Goal: Transaction & Acquisition: Purchase product/service

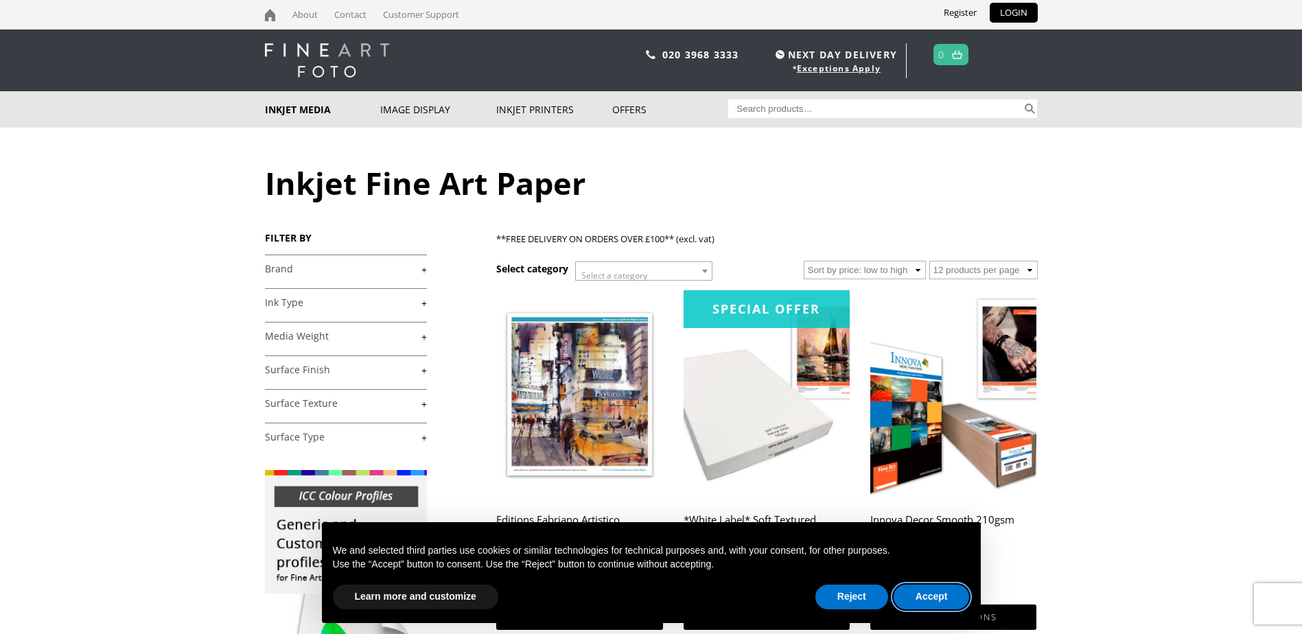
click at [939, 595] on button "Accept" at bounding box center [932, 597] width 76 height 25
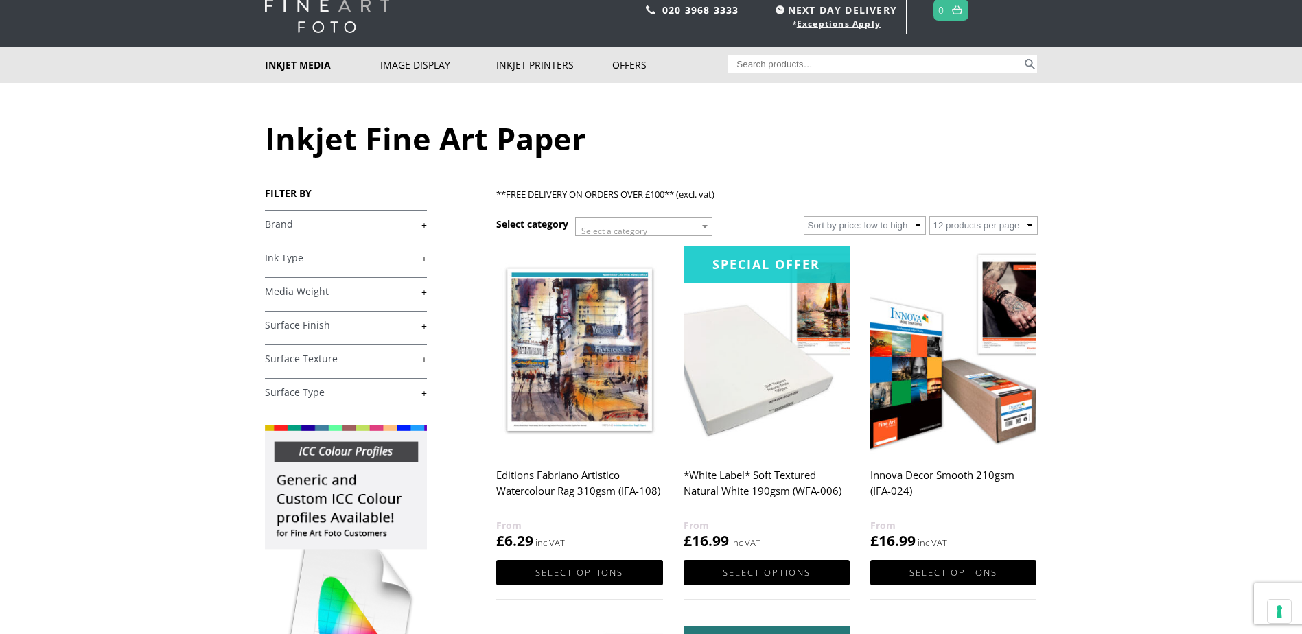
scroll to position [69, 0]
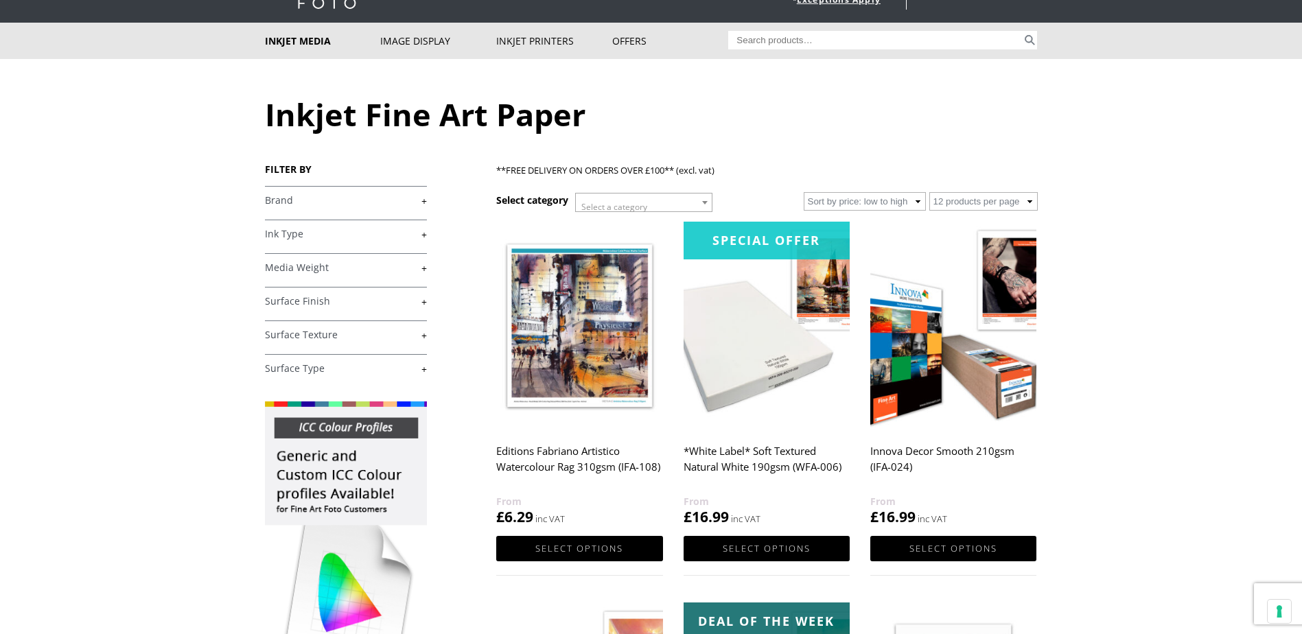
click at [704, 205] on span at bounding box center [705, 203] width 14 height 18
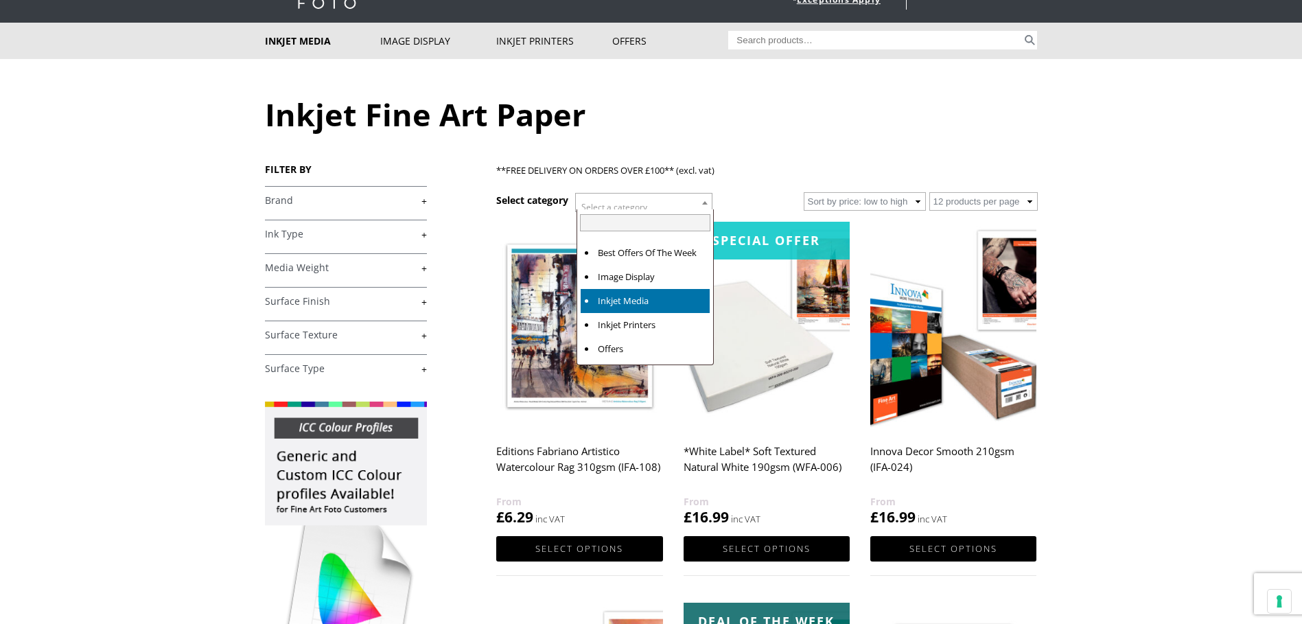
select select "inkjet-media"
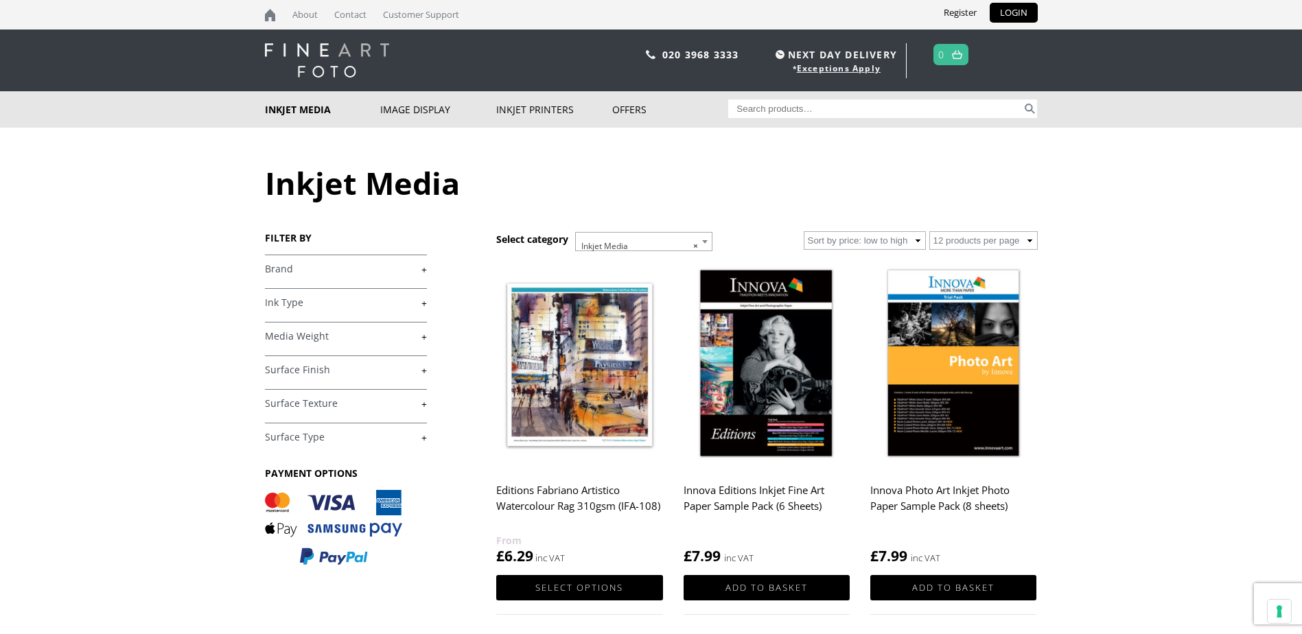
click at [424, 375] on link "+" at bounding box center [346, 370] width 162 height 13
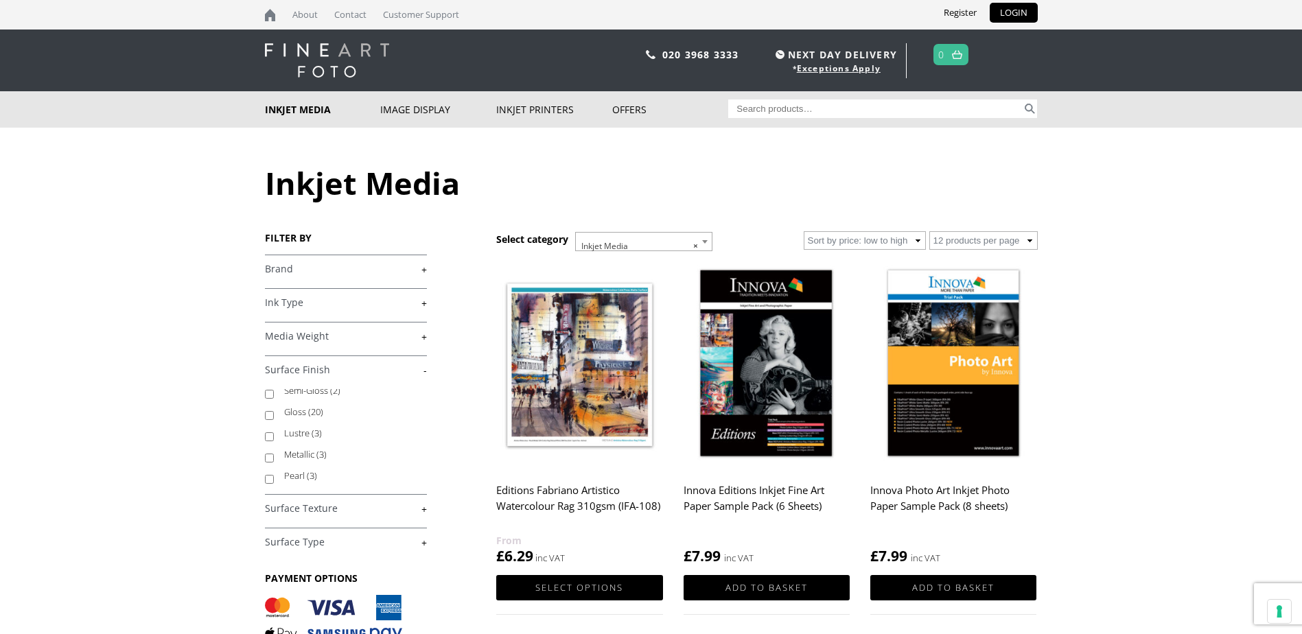
scroll to position [46, 0]
click at [308, 422] on label "Lustre (3)" at bounding box center [349, 417] width 130 height 21
click at [274, 422] on input "Lustre (3)" at bounding box center [269, 421] width 9 height 9
checkbox input "true"
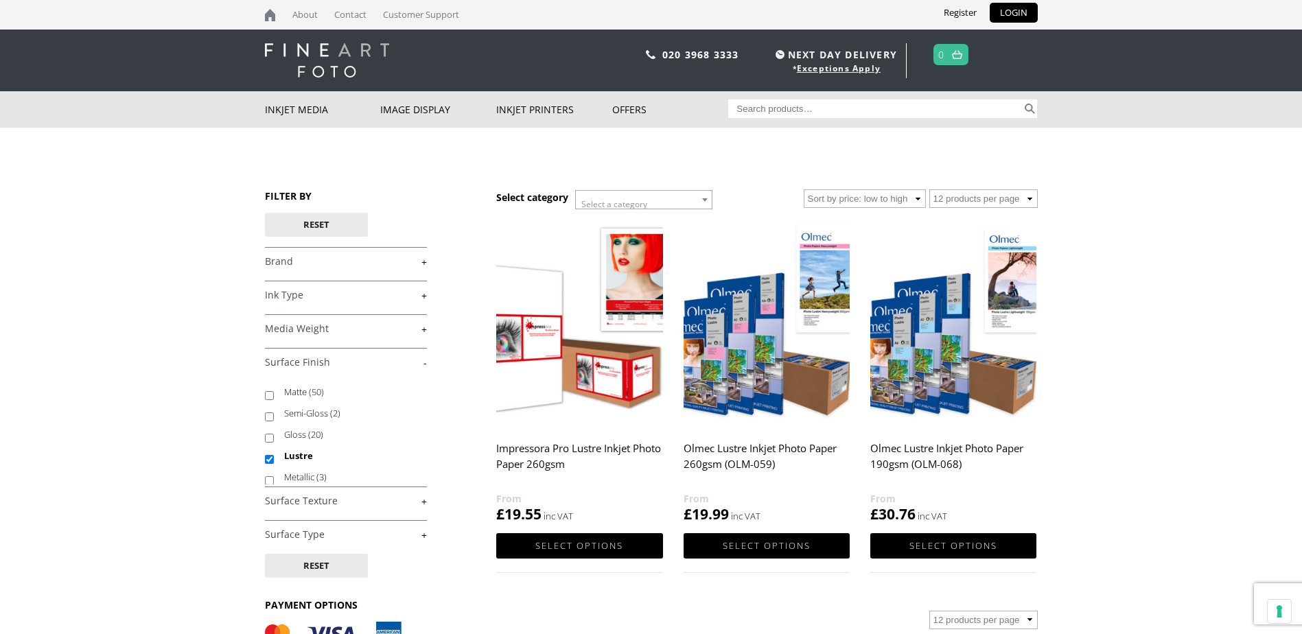
click at [271, 398] on input "Matte (50)" at bounding box center [269, 395] width 9 height 9
checkbox input "true"
click at [266, 459] on input "Lustre" at bounding box center [269, 459] width 9 height 9
checkbox input "false"
click at [414, 501] on link "+" at bounding box center [346, 501] width 162 height 13
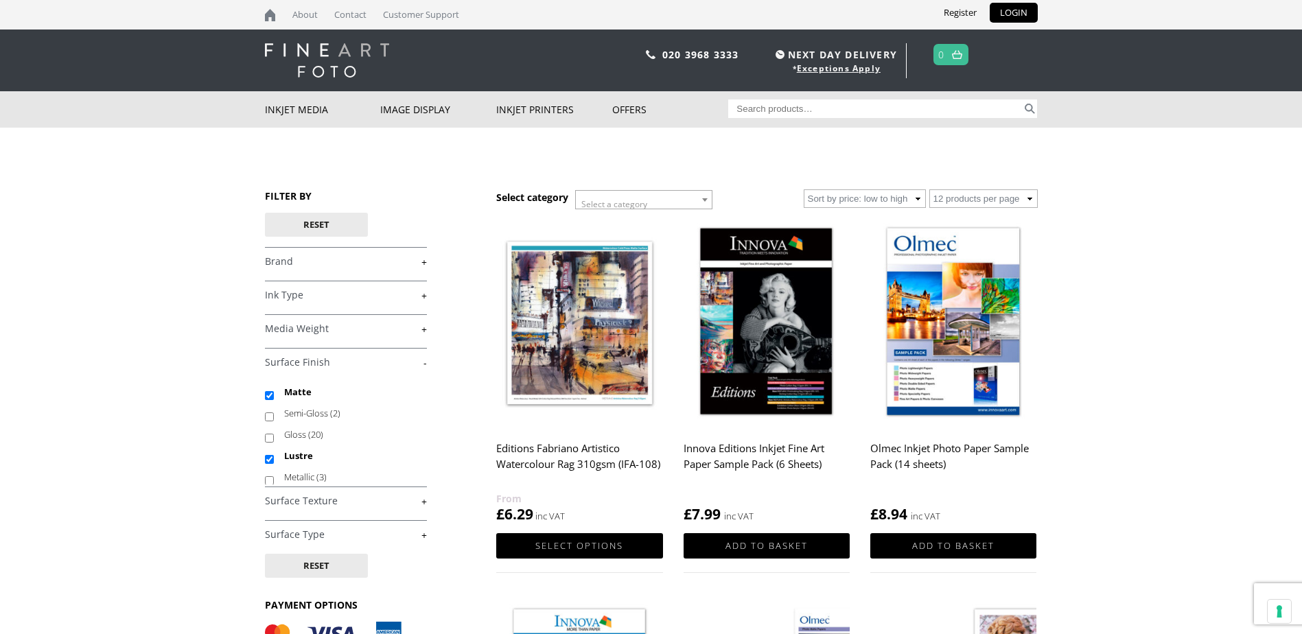
click at [407, 508] on h4 "Surface Texture +" at bounding box center [346, 500] width 162 height 27
click at [420, 498] on link "+" at bounding box center [346, 501] width 162 height 13
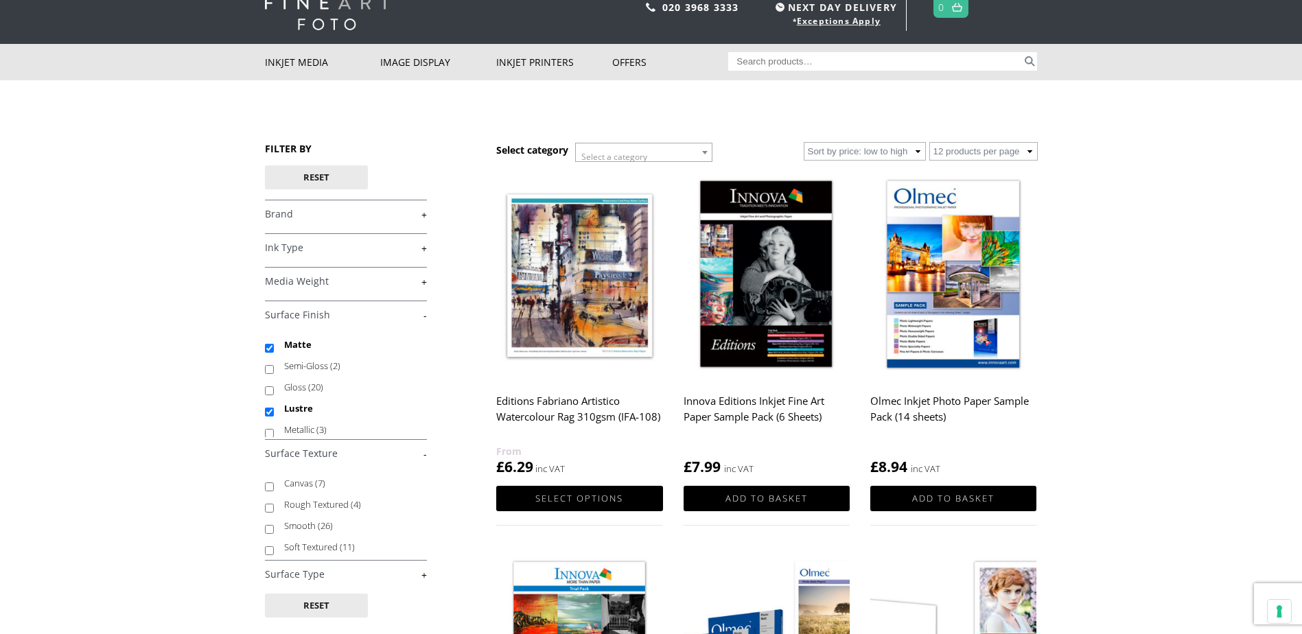
scroll to position [137, 0]
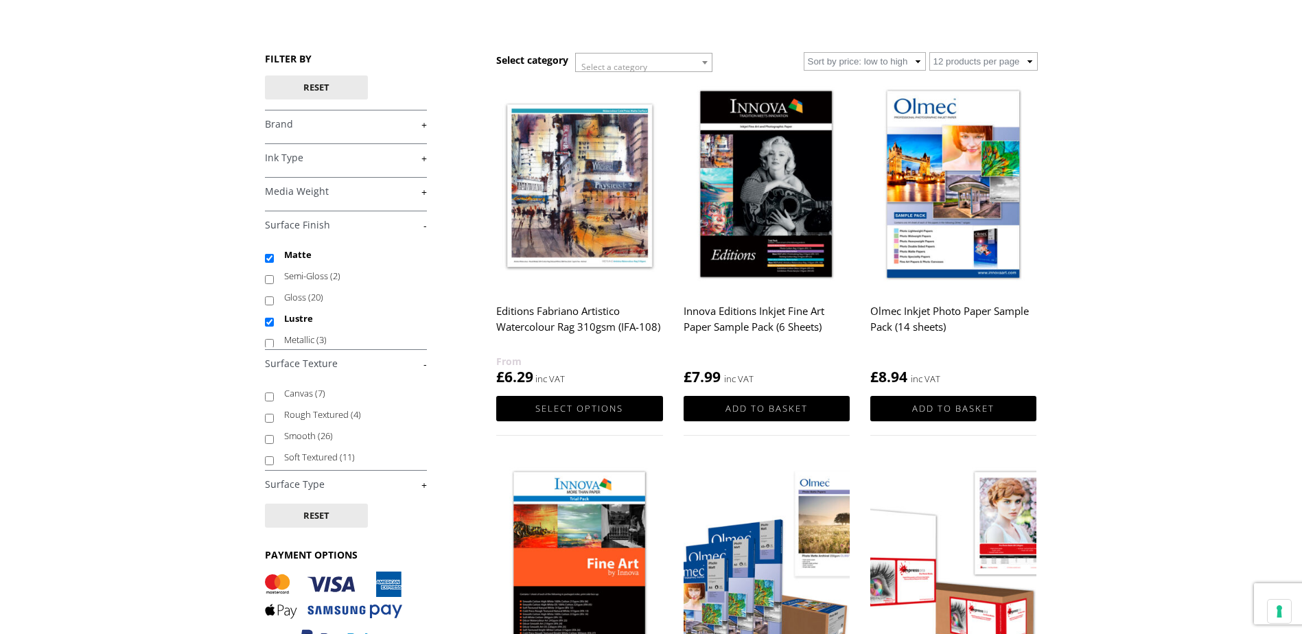
click at [328, 413] on label "Rough Textured (4)" at bounding box center [349, 414] width 130 height 21
click at [274, 414] on input "Rough Textured (4)" at bounding box center [269, 418] width 9 height 9
checkbox input "true"
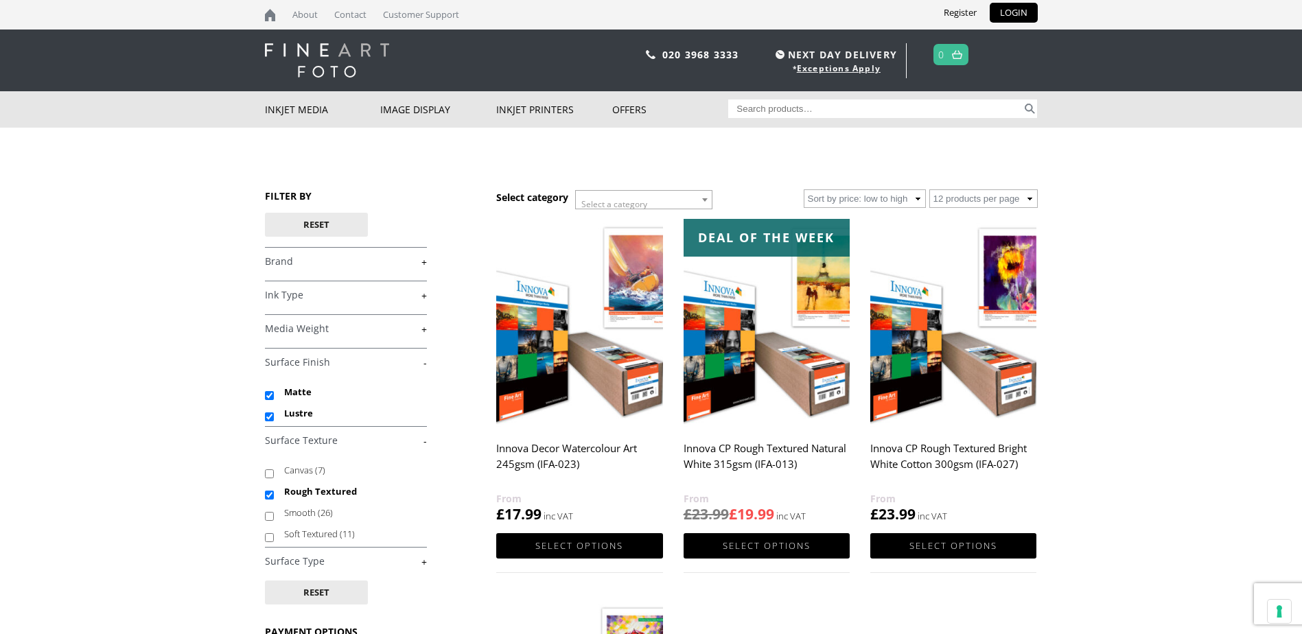
click at [774, 371] on img at bounding box center [767, 323] width 166 height 208
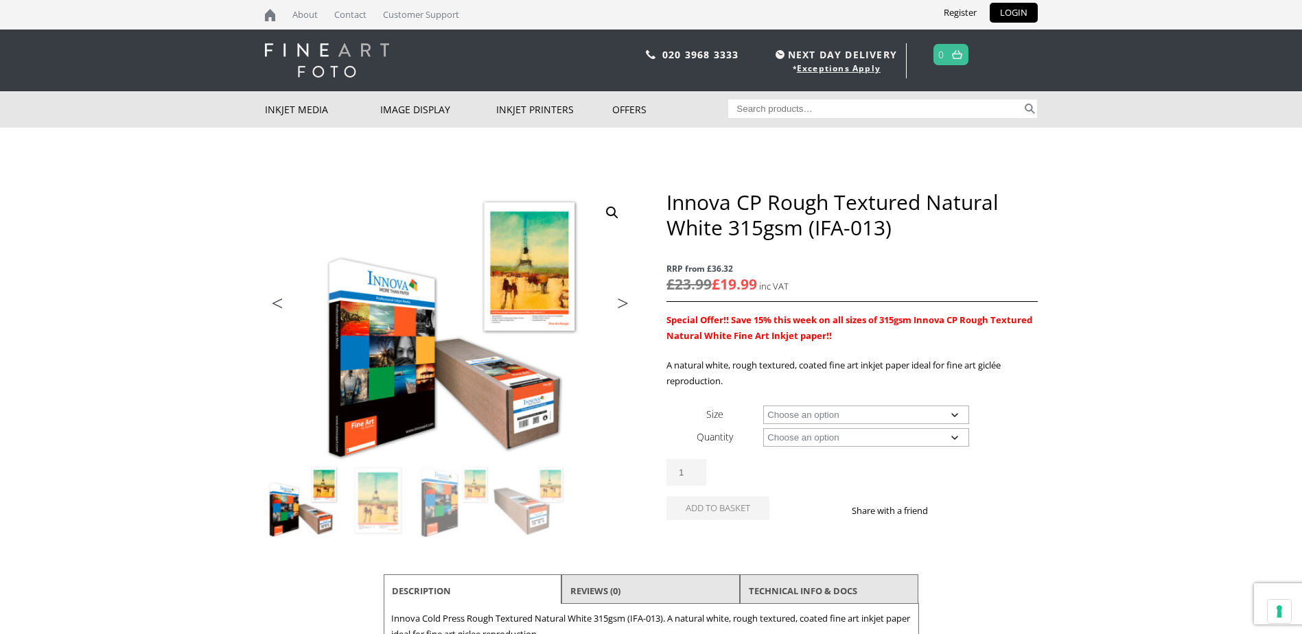
click at [923, 414] on select "Choose an option A4 Sheet A3 Sheet A3+ Sheet A2 Sheet 17" Wide Roll 24" Wide Ro…" at bounding box center [866, 415] width 206 height 19
click at [763, 406] on select "Choose an option A4 Sheet A3 Sheet A3+ Sheet A2 Sheet 17" Wide Roll 24" Wide Ro…" at bounding box center [866, 415] width 206 height 19
select select "a4-sheet"
click at [945, 439] on select "Choose an option 25 Sheets" at bounding box center [866, 437] width 206 height 19
select select "25-sheets"
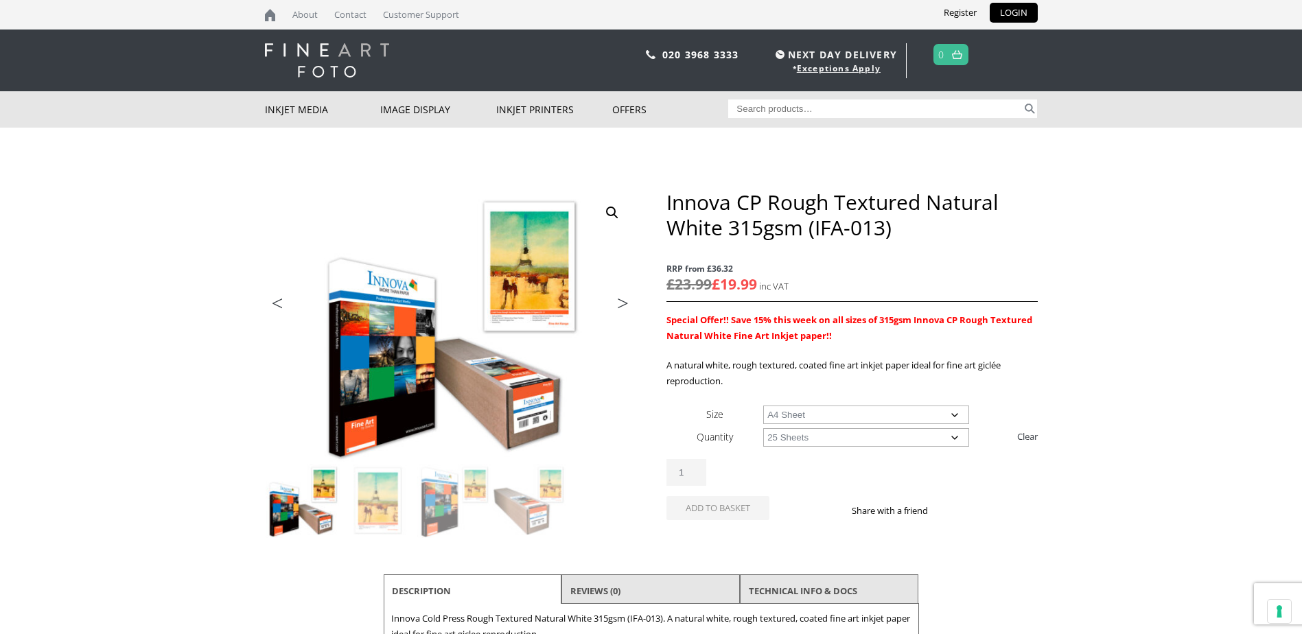
click at [763, 428] on select "Choose an option 25 Sheets" at bounding box center [866, 437] width 206 height 19
select select "a4-sheet"
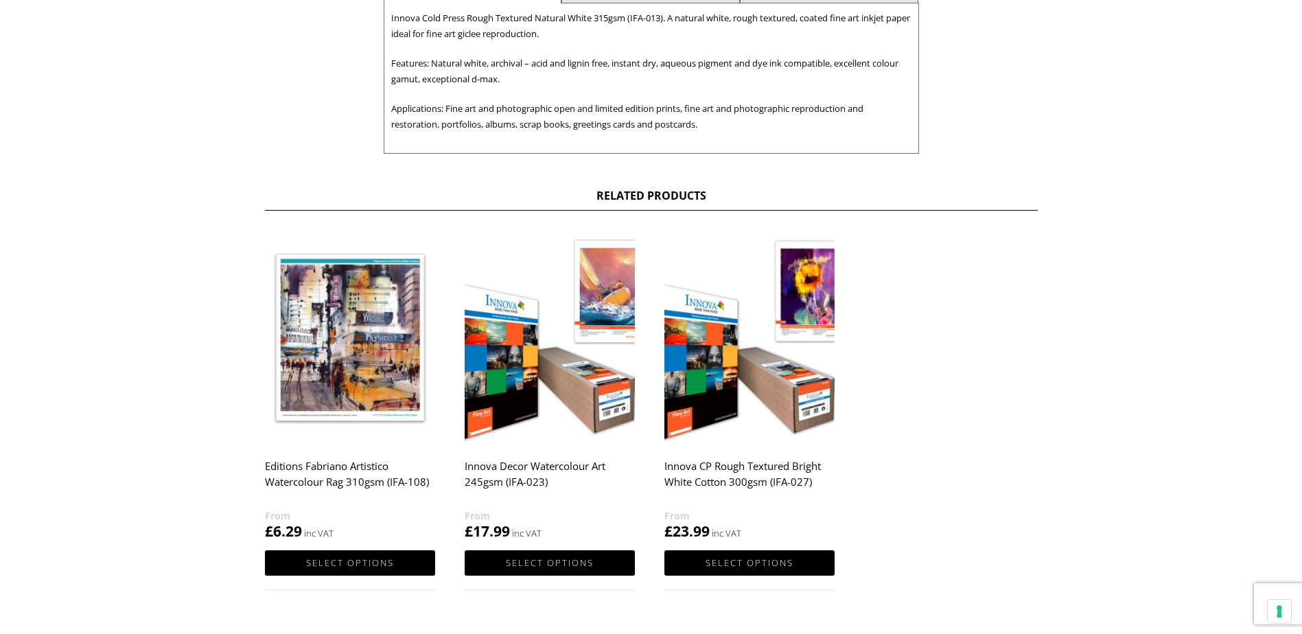
scroll to position [687, 0]
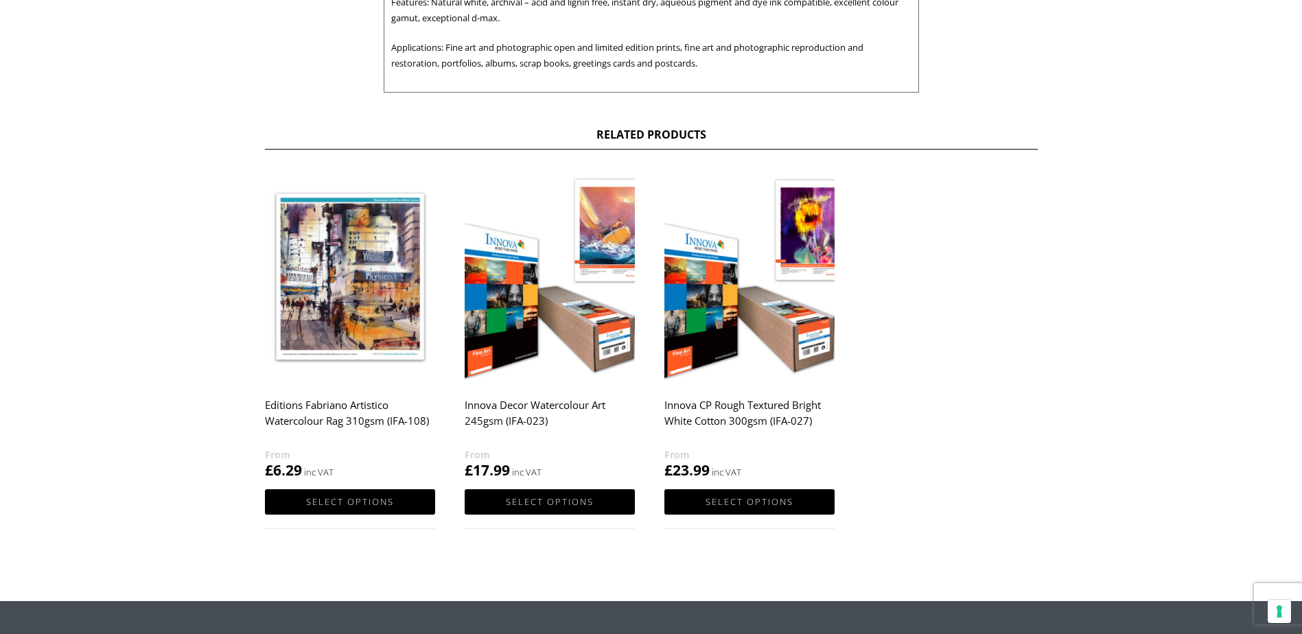
click at [779, 417] on h2 "Innova CP Rough Textured Bright White Cotton 300gsm (IFA-027)" at bounding box center [750, 419] width 170 height 55
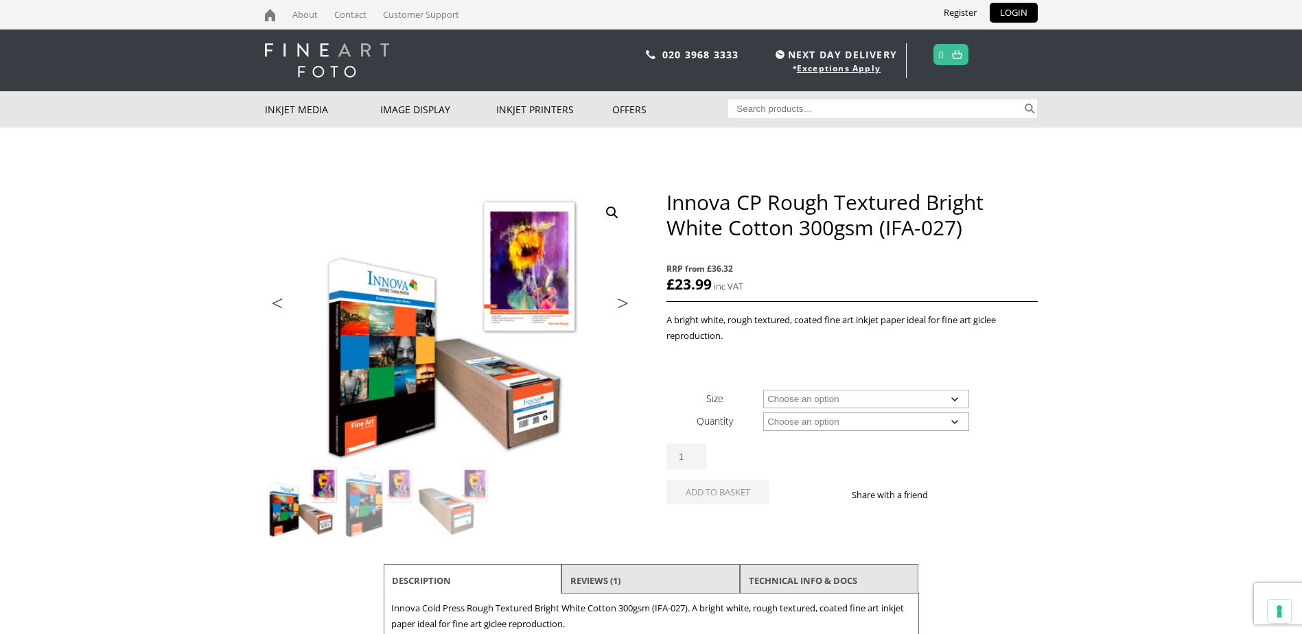
click at [951, 393] on select "Choose an option A4 Sheet A3 Sheet A3+ Sheet A2 Sheet 17" Wide Roll 24" Wide Ro…" at bounding box center [866, 399] width 206 height 19
click at [763, 390] on select "Choose an option A4 Sheet A3 Sheet A3+ Sheet A2 Sheet 17" Wide Roll 24" Wide Ro…" at bounding box center [866, 399] width 206 height 19
select select "a4-sheet"
click at [943, 425] on select "Choose an option 25 Sheets" at bounding box center [866, 422] width 206 height 19
select select "25-sheets"
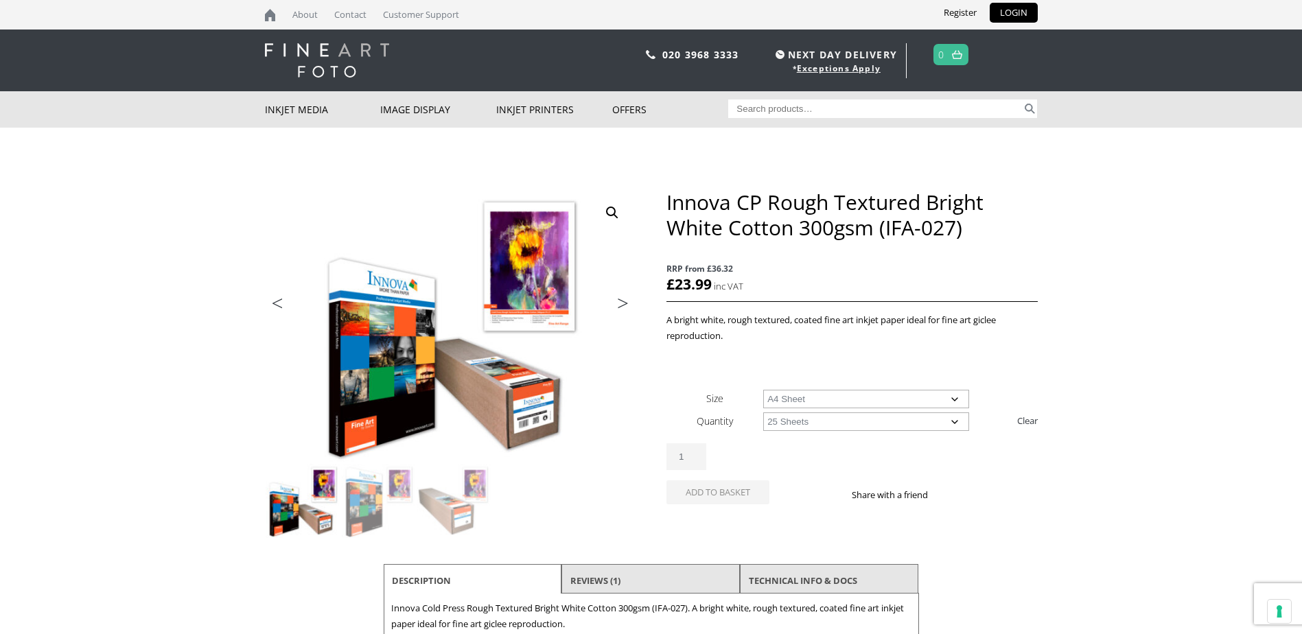
click at [763, 413] on select "Choose an option 25 Sheets" at bounding box center [866, 422] width 206 height 19
select select "a4-sheet"
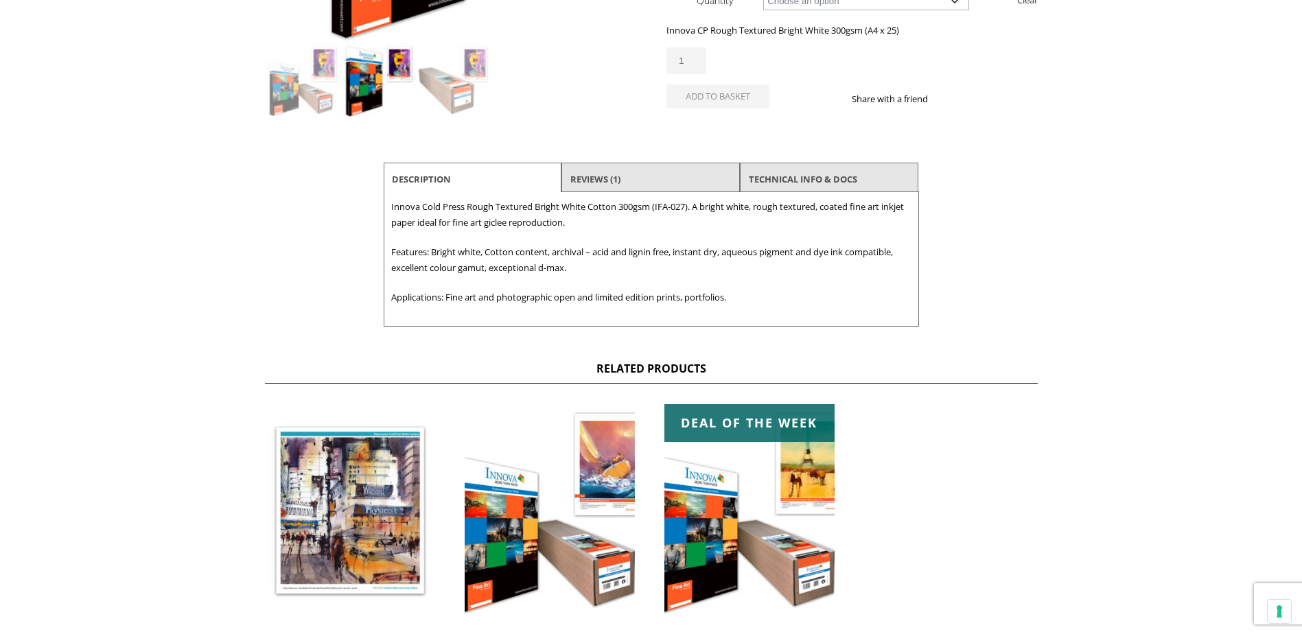
scroll to position [343, 0]
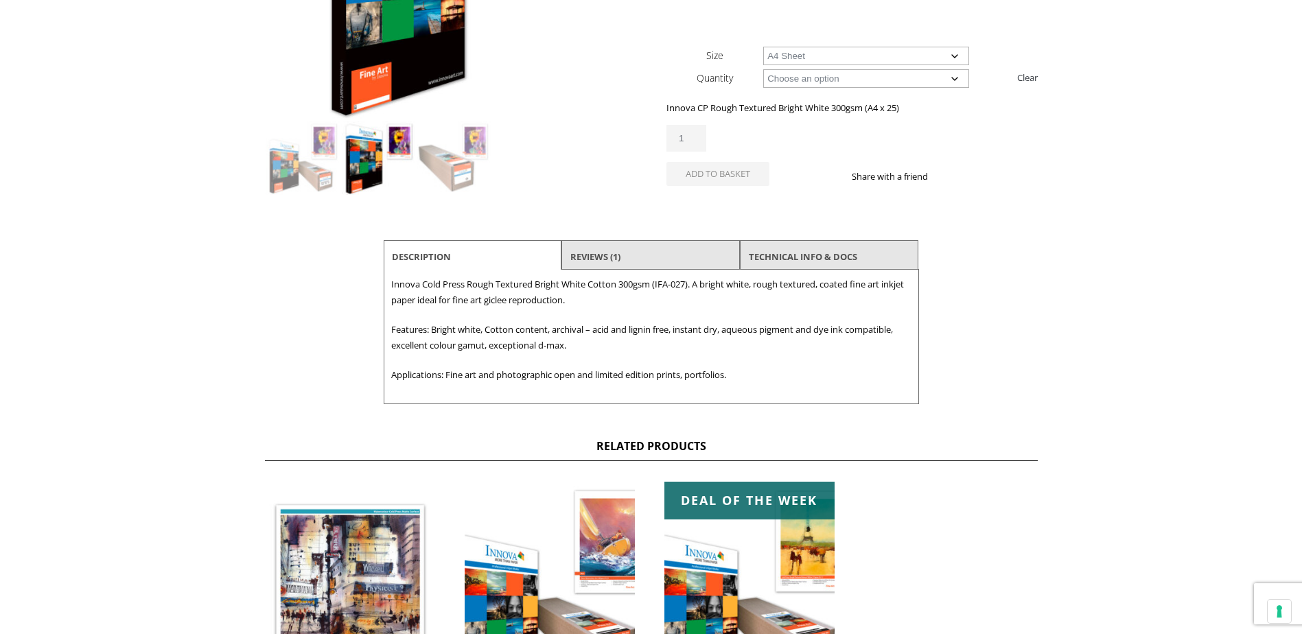
click at [643, 255] on li "Reviews (1)" at bounding box center [651, 256] width 179 height 33
click at [583, 255] on link "Reviews (1)" at bounding box center [596, 256] width 50 height 25
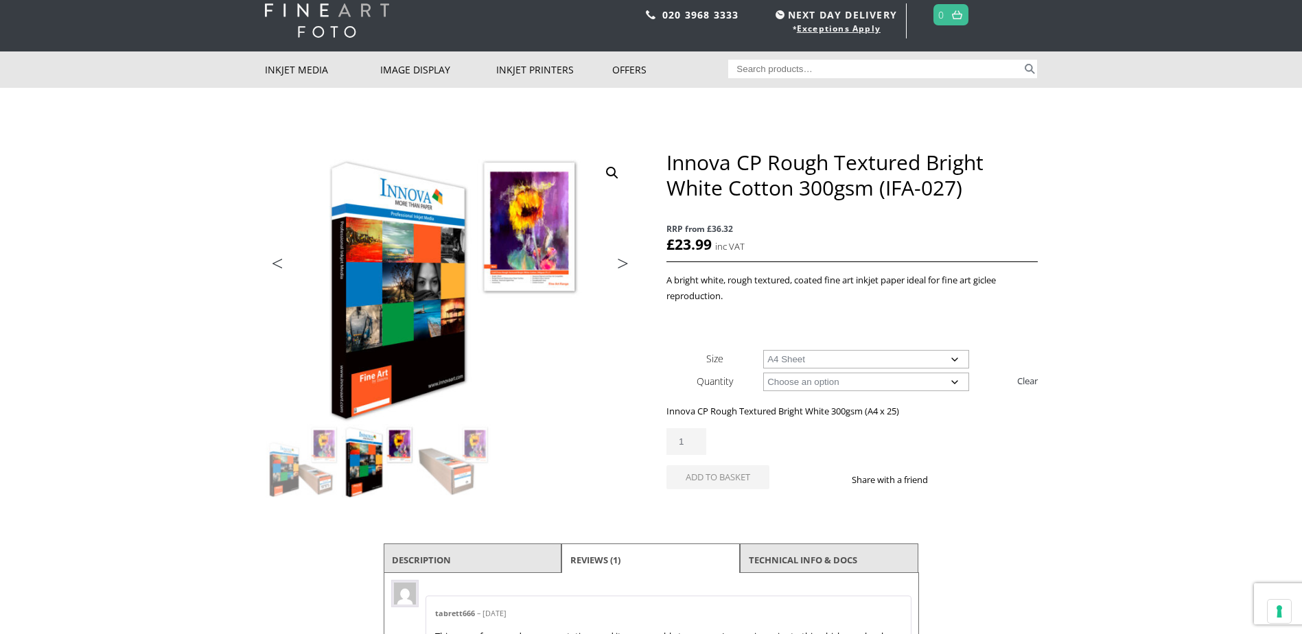
scroll to position [0, 0]
